Goal: Transaction & Acquisition: Purchase product/service

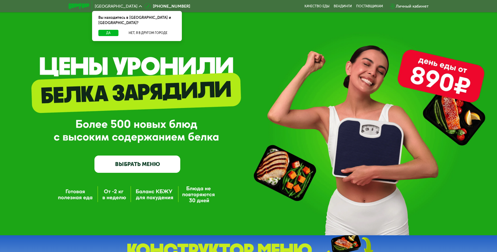
click at [245, 58] on div "GrowFood — доставка правильного питания ВЫБРАТЬ МЕНЮ" at bounding box center [248, 117] width 497 height 235
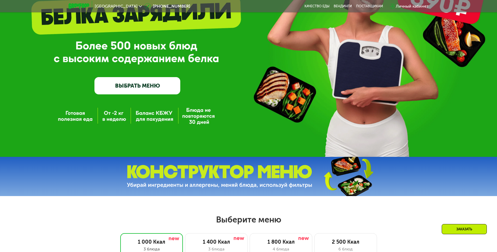
click at [152, 86] on link "ВЫБРАТЬ МЕНЮ" at bounding box center [137, 85] width 86 height 17
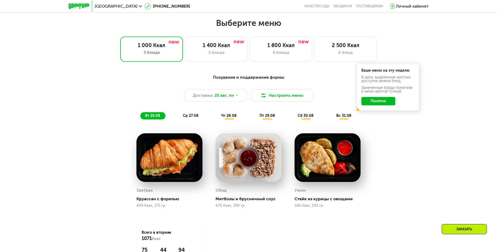
scroll to position [282, 0]
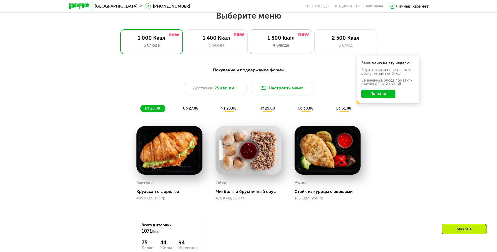
click at [296, 48] on div "4 блюда" at bounding box center [281, 45] width 52 height 6
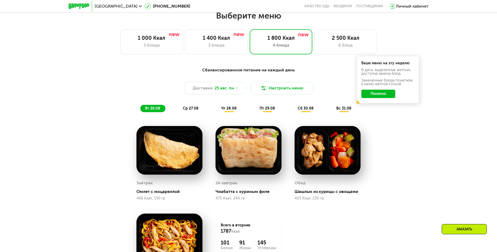
click at [377, 97] on button "Понятно" at bounding box center [378, 94] width 34 height 8
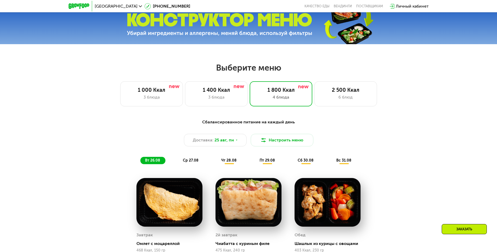
scroll to position [230, 0]
click at [339, 100] on div "6 блюд" at bounding box center [346, 97] width 52 height 6
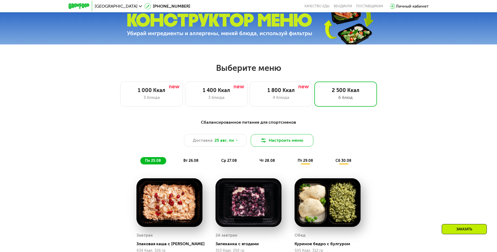
click at [311, 140] on button "Настроить меню" at bounding box center [282, 140] width 63 height 13
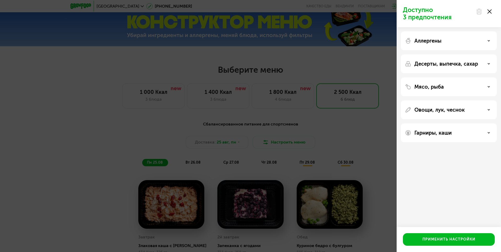
click at [442, 84] on p "Мясо, рыба" at bounding box center [428, 87] width 29 height 6
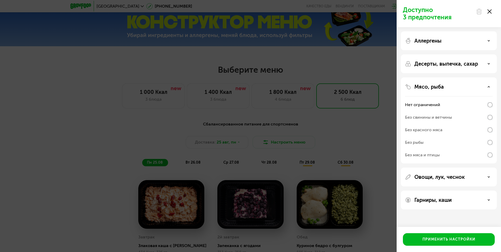
click at [436, 116] on div "Без свинины и ветчины" at bounding box center [428, 117] width 47 height 6
click at [429, 149] on div "Без рыбы" at bounding box center [449, 155] width 88 height 13
click at [438, 118] on div "Без свинины и ветчины" at bounding box center [428, 117] width 47 height 6
click at [475, 86] on div "Мясо, рыба" at bounding box center [449, 87] width 88 height 6
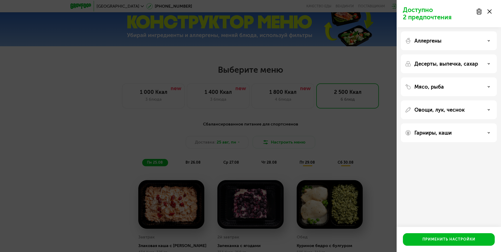
click at [392, 139] on div "Доступно 2 предпочтения Аллергены Десерты, выпечка, сахар Мясо, рыба Овощи, лук…" at bounding box center [250, 126] width 501 height 252
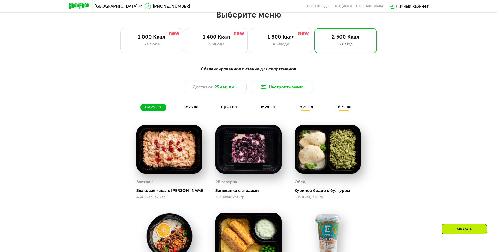
scroll to position [282, 0]
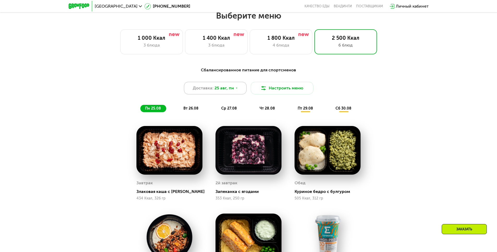
click at [236, 90] on icon at bounding box center [236, 87] width 3 height 3
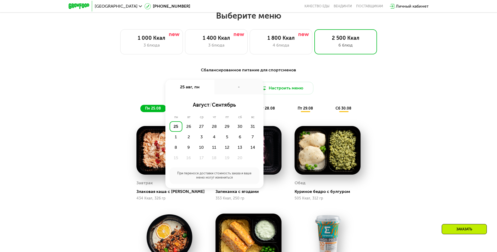
click at [236, 90] on div "-" at bounding box center [239, 87] width 49 height 15
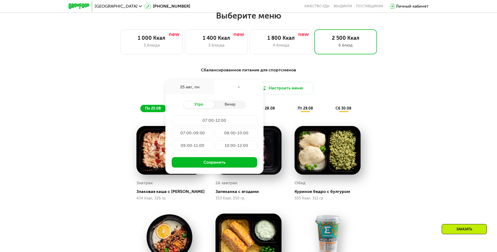
click at [394, 105] on div "Сбалансированное питание для спортсменов Доставка: [DATE] авг, пн - Утро Вечер …" at bounding box center [248, 89] width 309 height 45
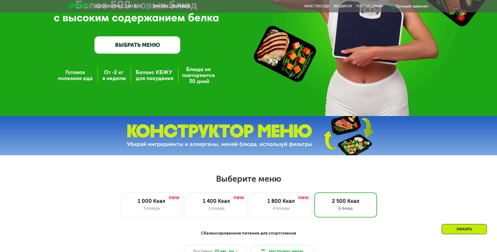
scroll to position [0, 0]
